Goal: Transaction & Acquisition: Purchase product/service

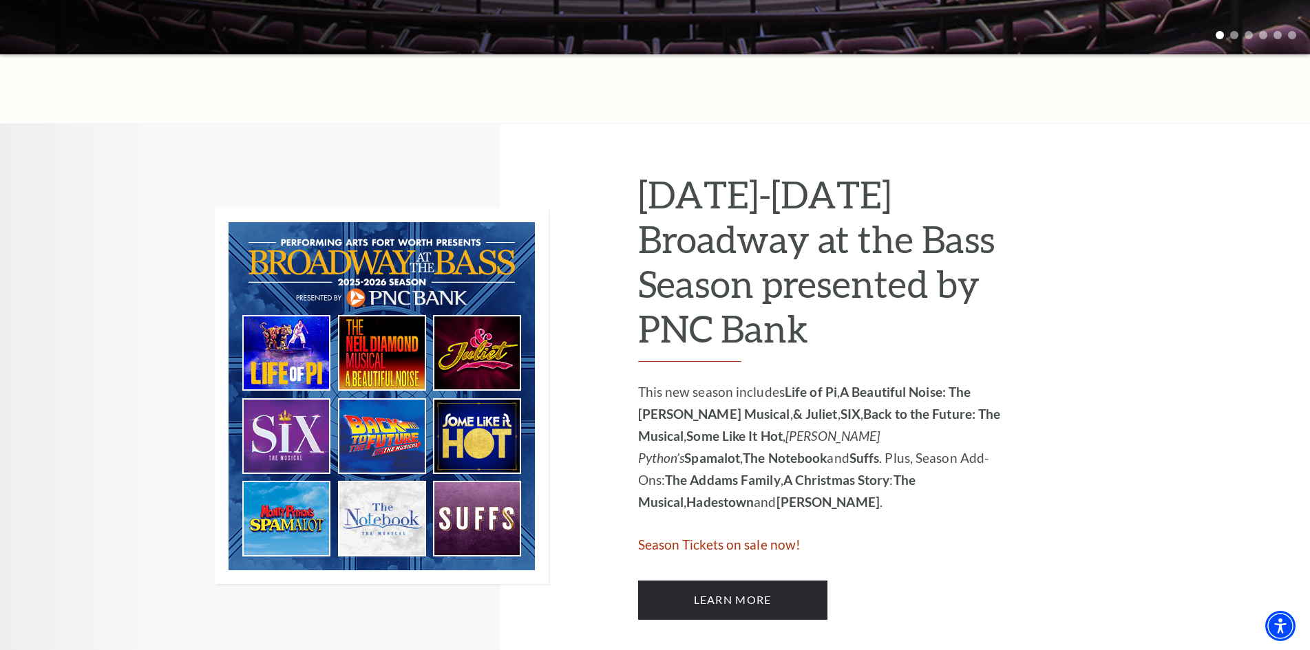
scroll to position [619, 0]
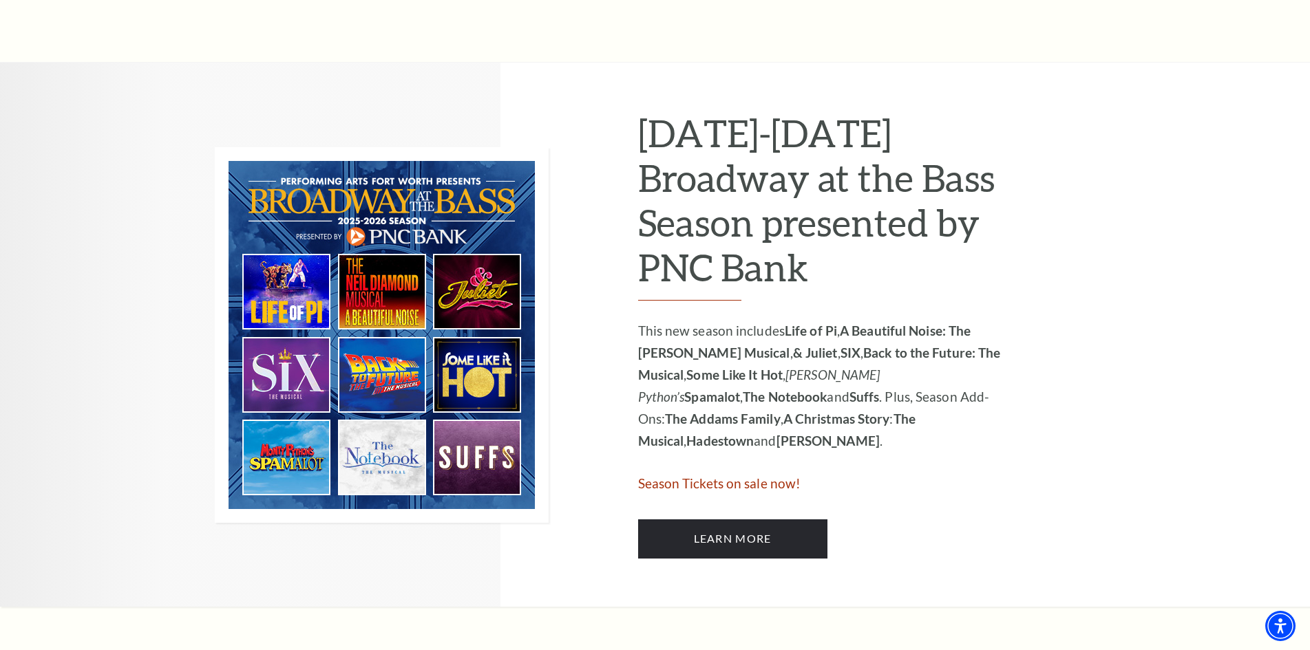
click at [706, 482] on span "Season Tickets on sale now!" at bounding box center [719, 484] width 163 height 16
click at [716, 544] on link "Learn More" at bounding box center [732, 539] width 189 height 39
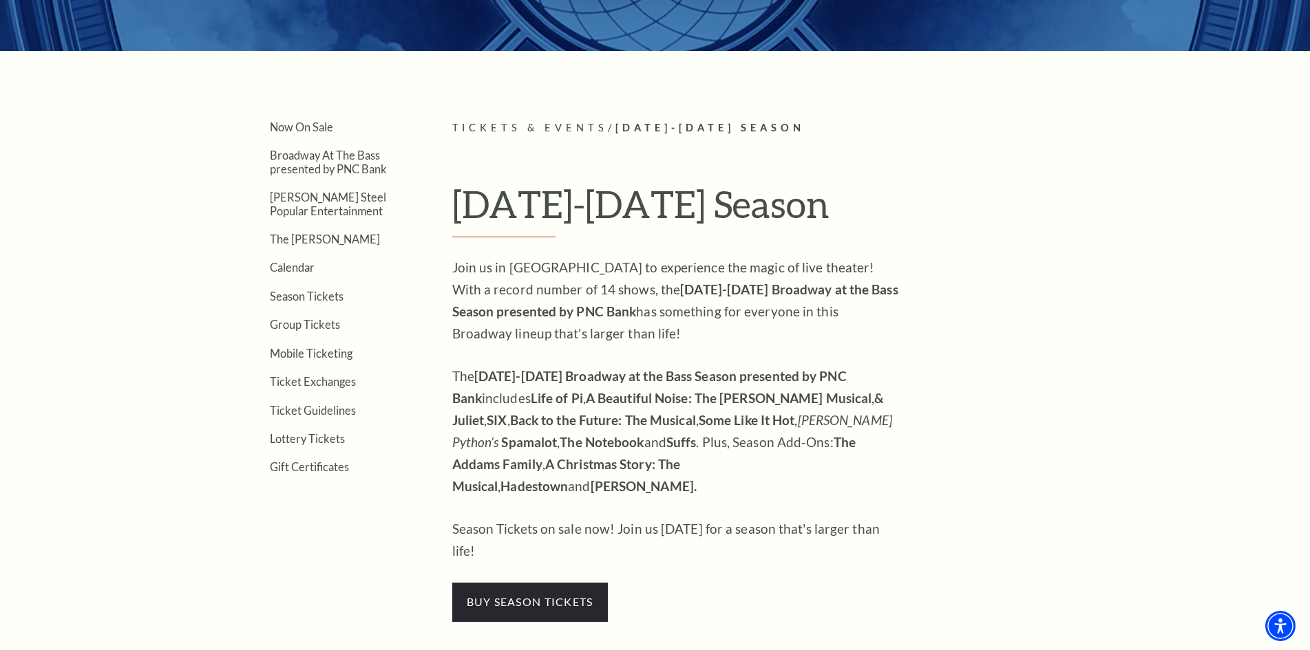
scroll to position [344, 0]
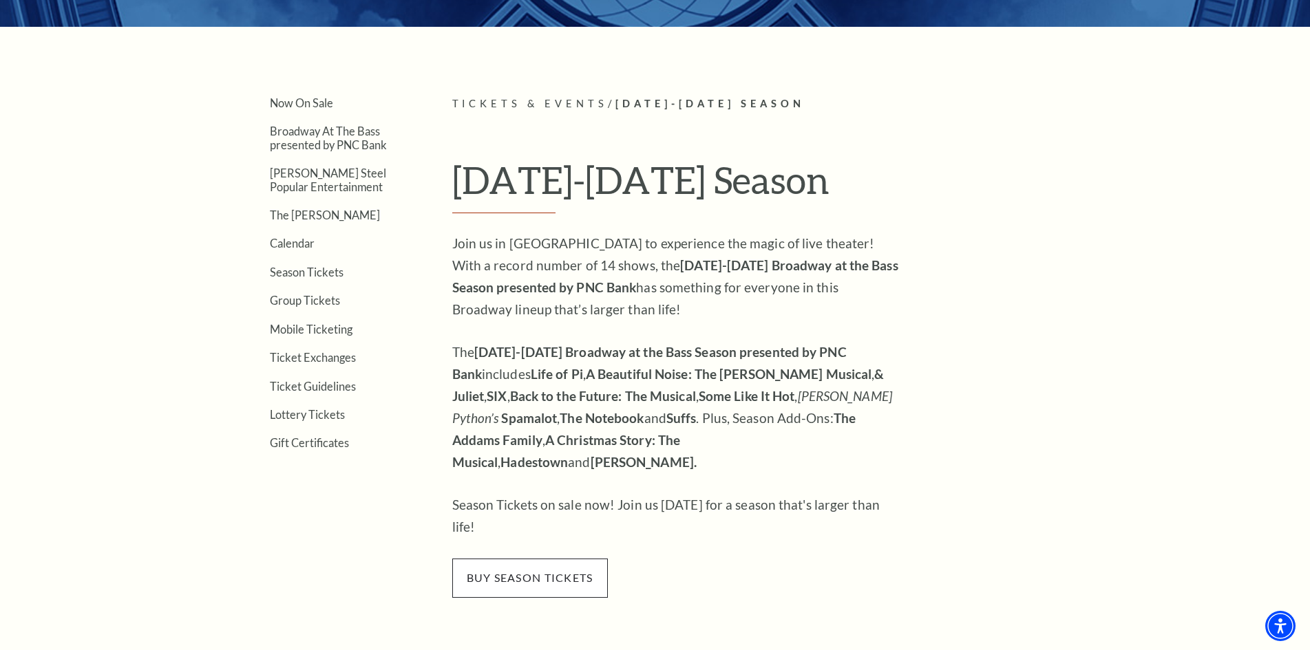
click at [487, 559] on span "buy season tickets" at bounding box center [530, 578] width 156 height 39
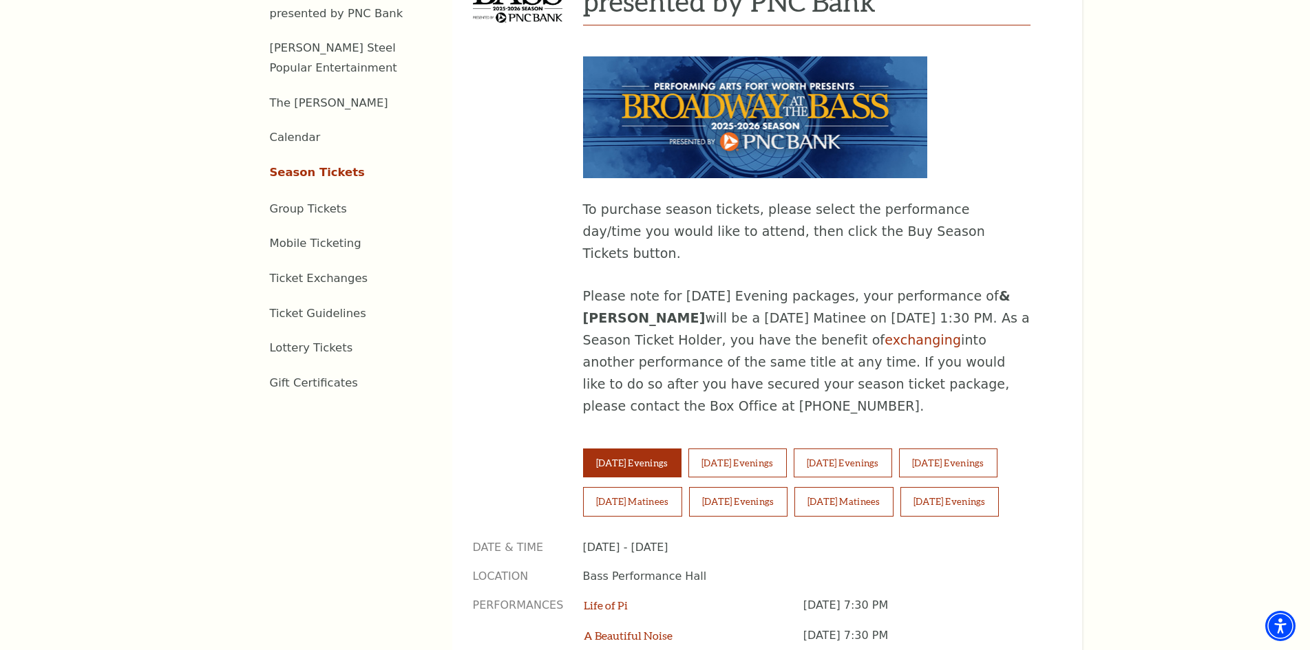
scroll to position [757, 0]
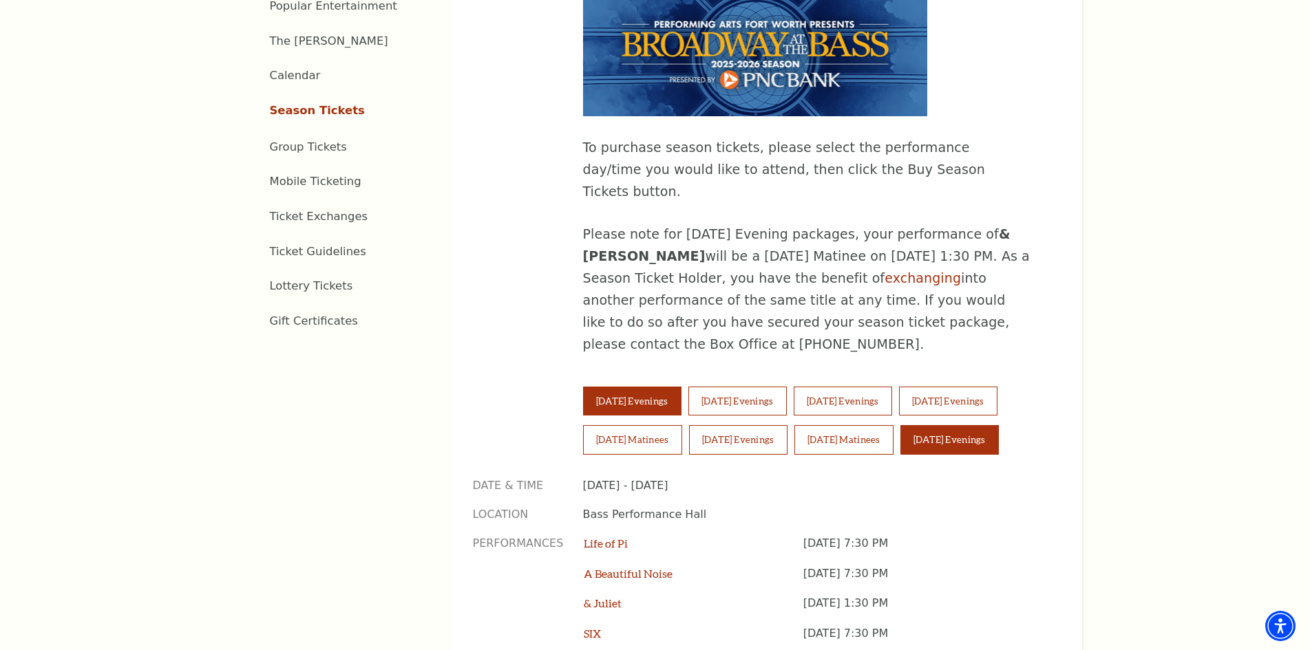
click at [981, 425] on button "[DATE] Evenings" at bounding box center [949, 439] width 98 height 29
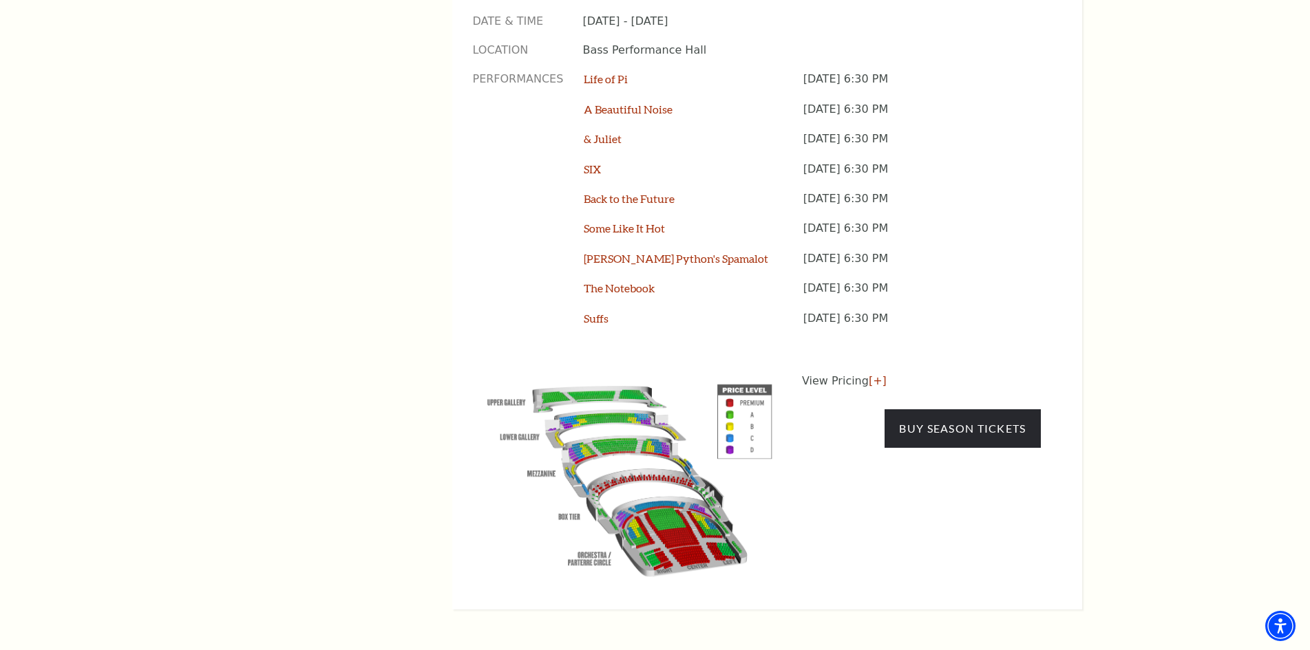
scroll to position [1239, 0]
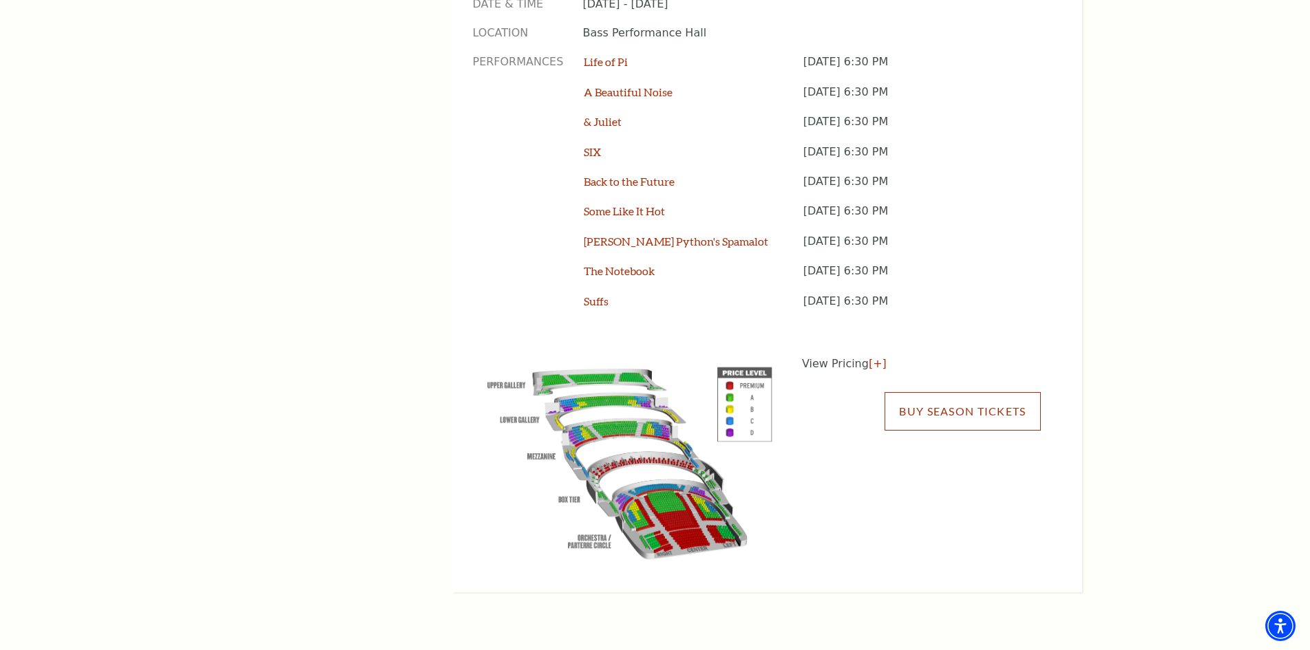
click at [952, 392] on link "Buy Season Tickets" at bounding box center [962, 411] width 156 height 39
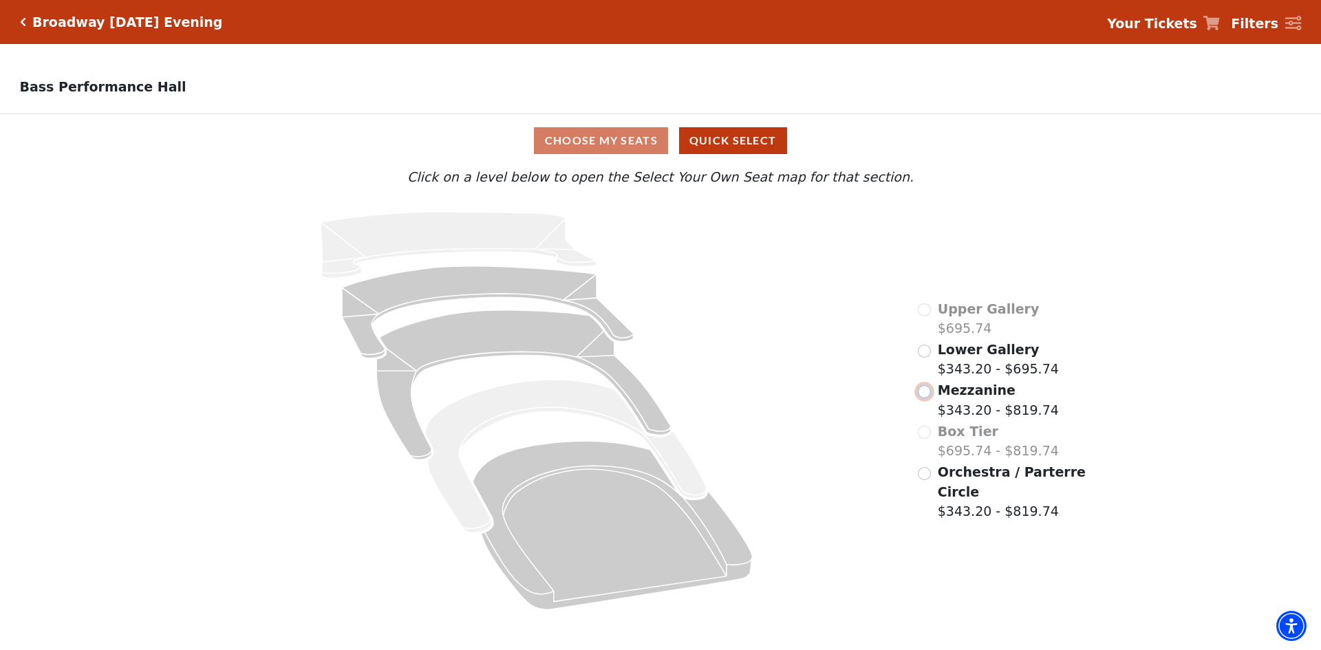
click at [926, 396] on input "Mezzanine$343.20 - $819.74\a" at bounding box center [924, 391] width 13 height 13
